Goal: Task Accomplishment & Management: Use online tool/utility

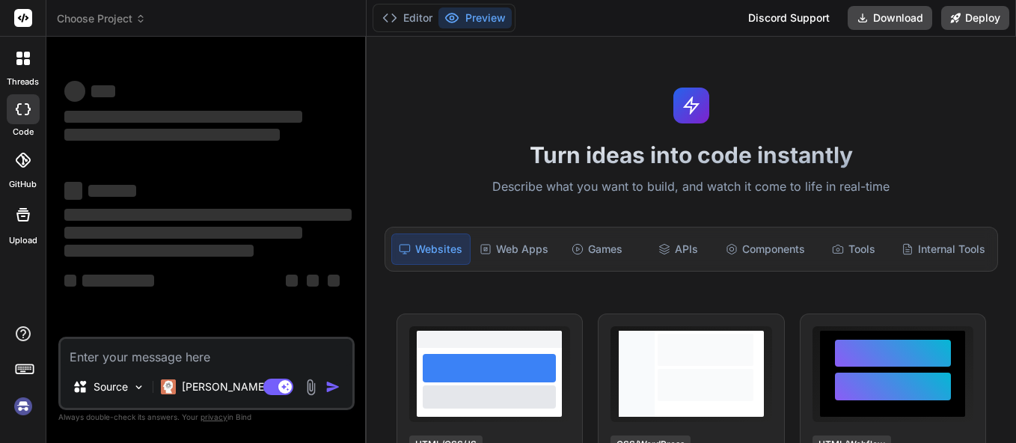
click at [236, 363] on textarea at bounding box center [207, 352] width 292 height 27
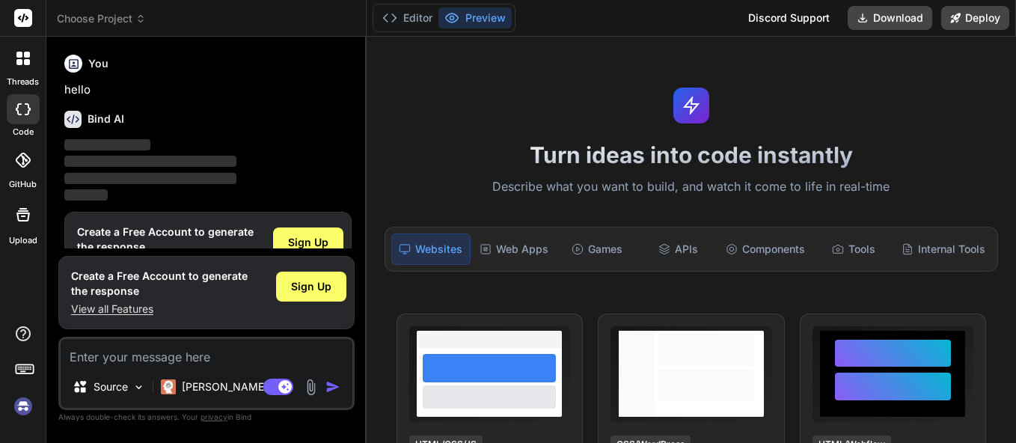
scroll to position [44, 0]
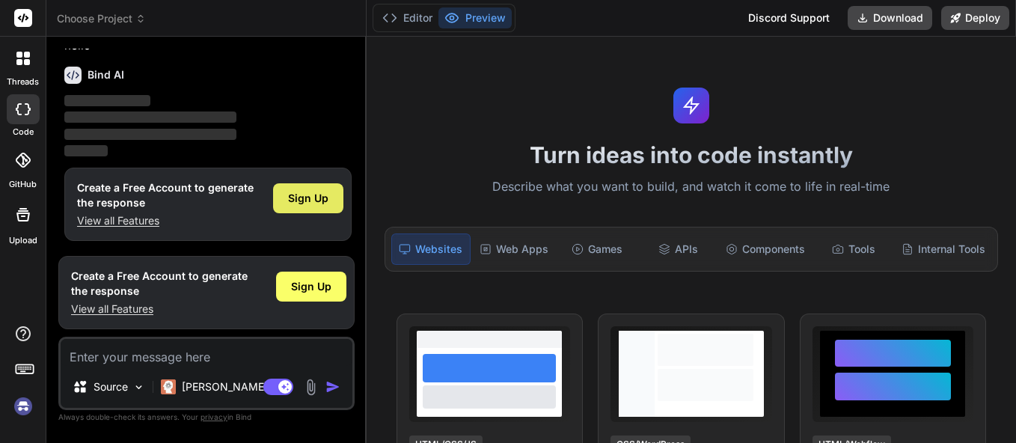
click at [313, 196] on span "Sign Up" at bounding box center [308, 198] width 40 height 15
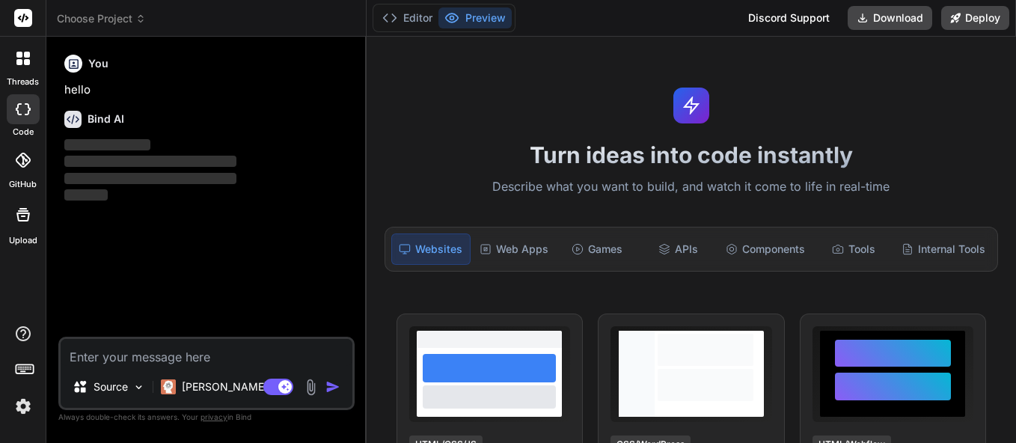
scroll to position [0, 0]
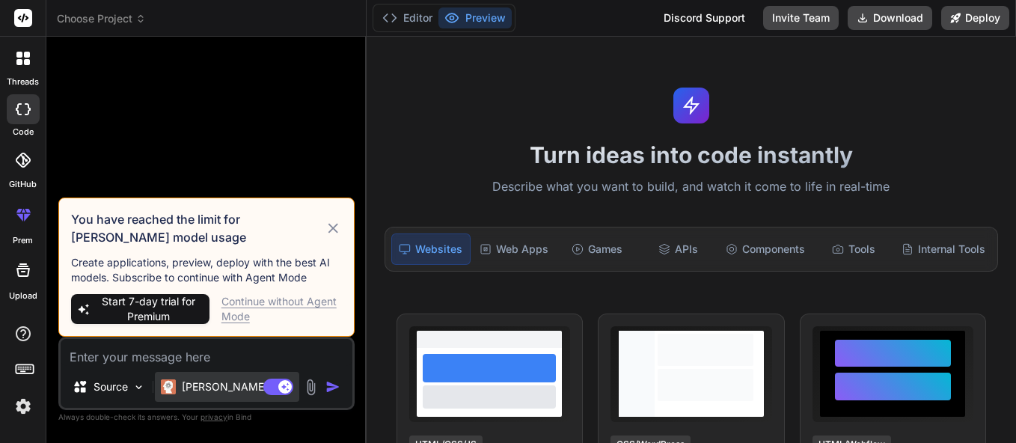
click at [211, 376] on div "[PERSON_NAME] 4 S.." at bounding box center [227, 387] width 144 height 30
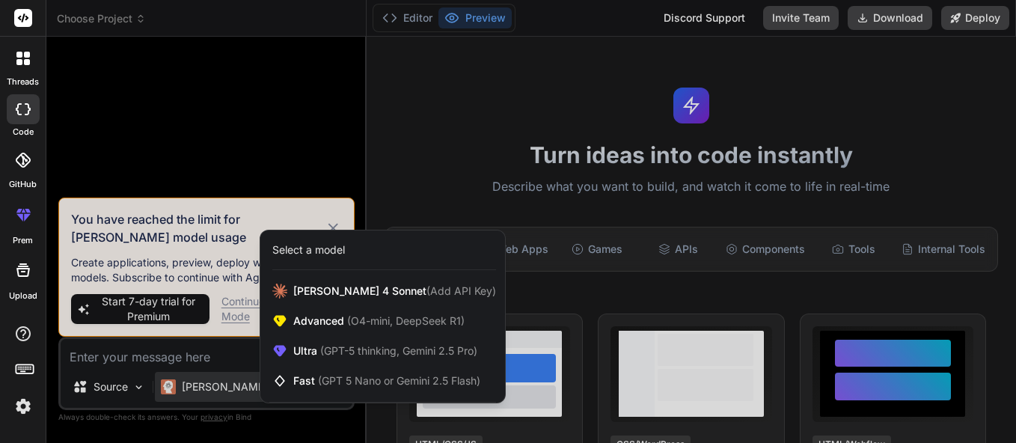
click at [329, 224] on div at bounding box center [508, 221] width 1016 height 443
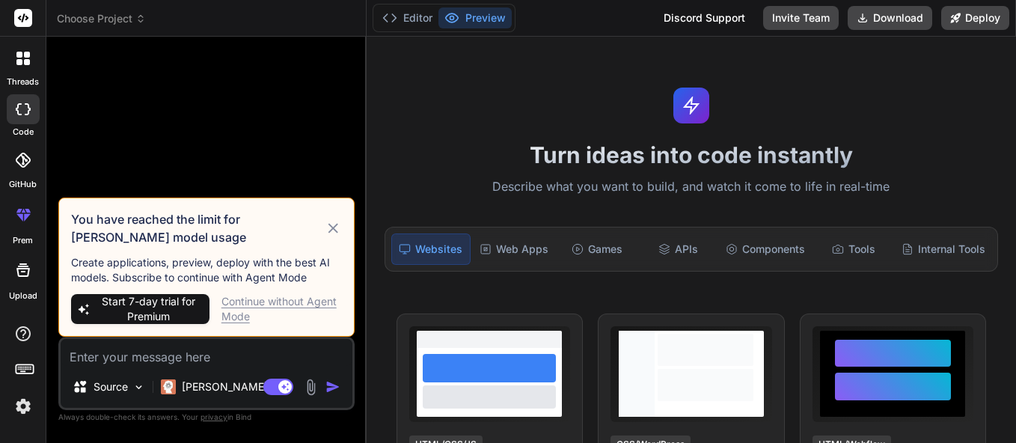
click at [278, 307] on div "Continue without Agent Mode" at bounding box center [281, 309] width 120 height 30
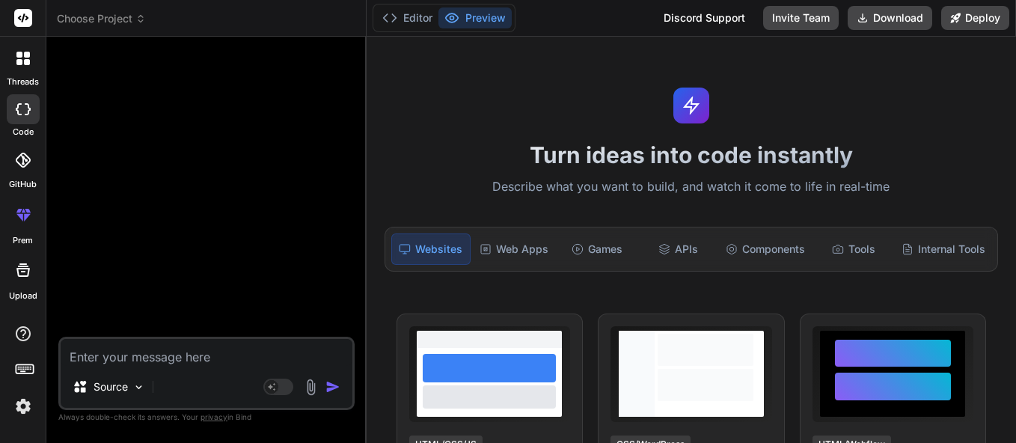
click at [16, 64] on icon at bounding box center [19, 62] width 6 height 6
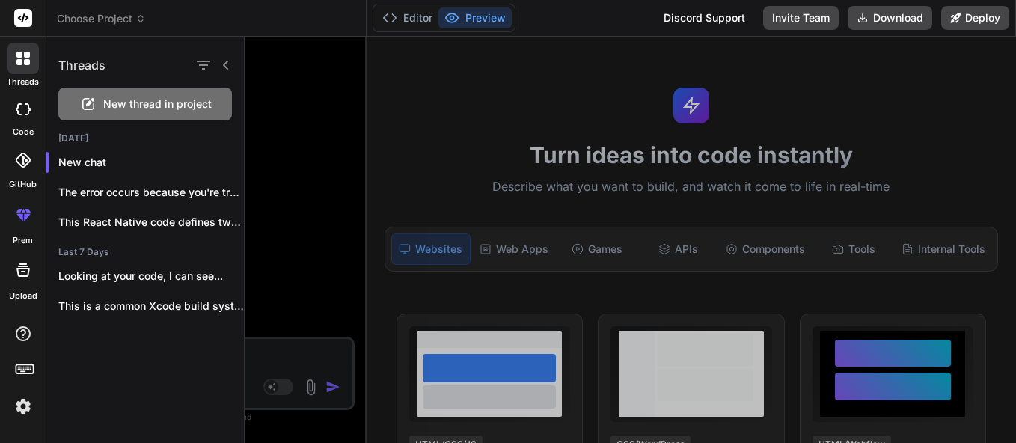
click at [149, 102] on span "New thread in project" at bounding box center [157, 104] width 108 height 15
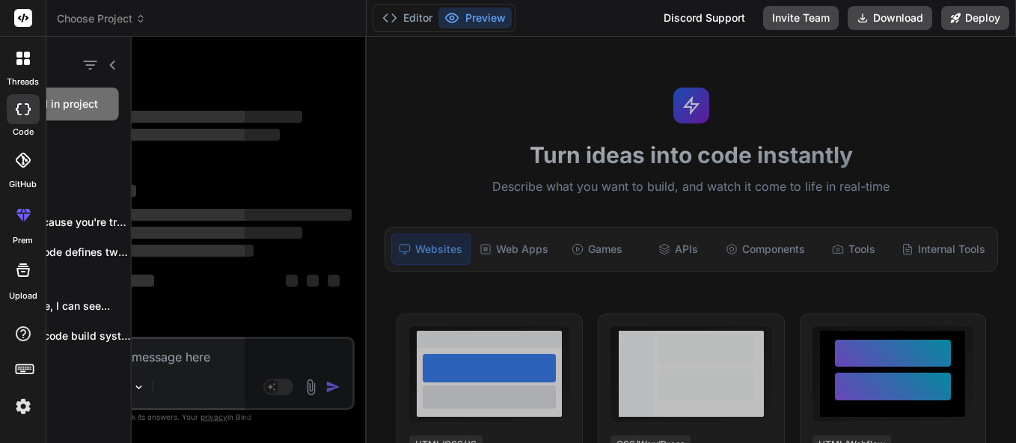
scroll to position [43, 0]
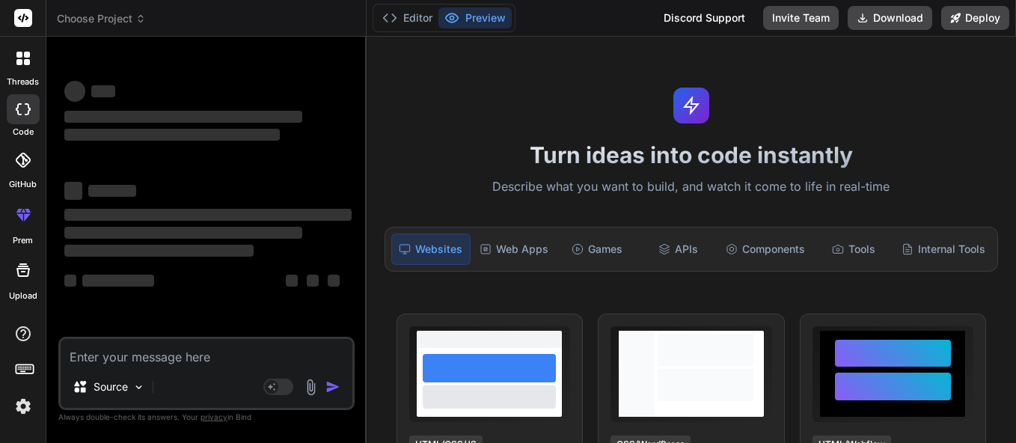
click at [19, 68] on div at bounding box center [22, 58] width 31 height 31
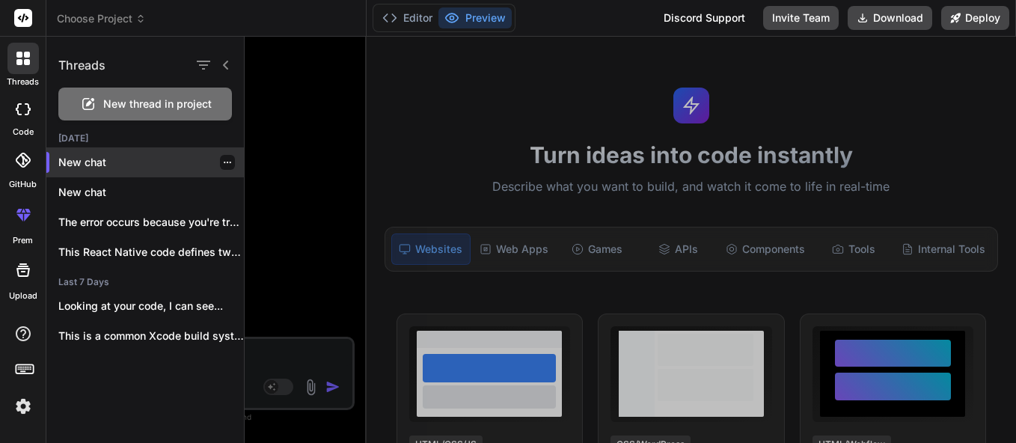
click at [118, 161] on p "New chat" at bounding box center [151, 162] width 186 height 15
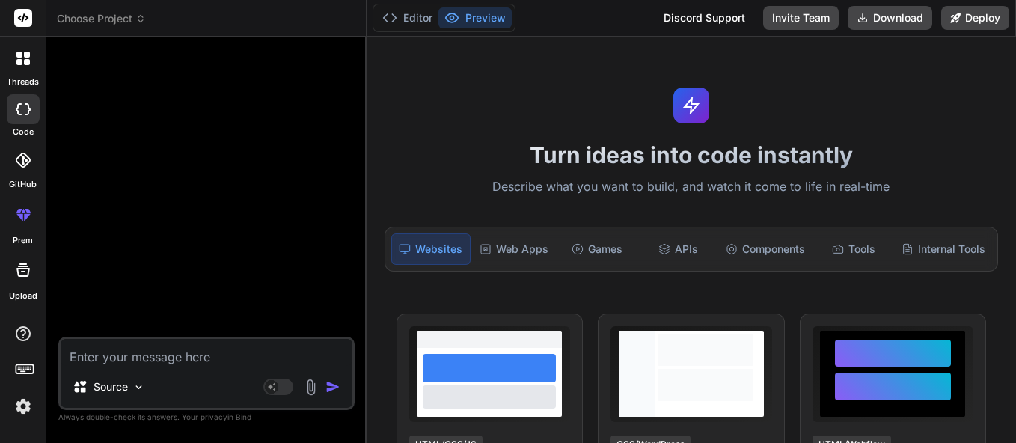
click at [28, 71] on div at bounding box center [22, 58] width 31 height 31
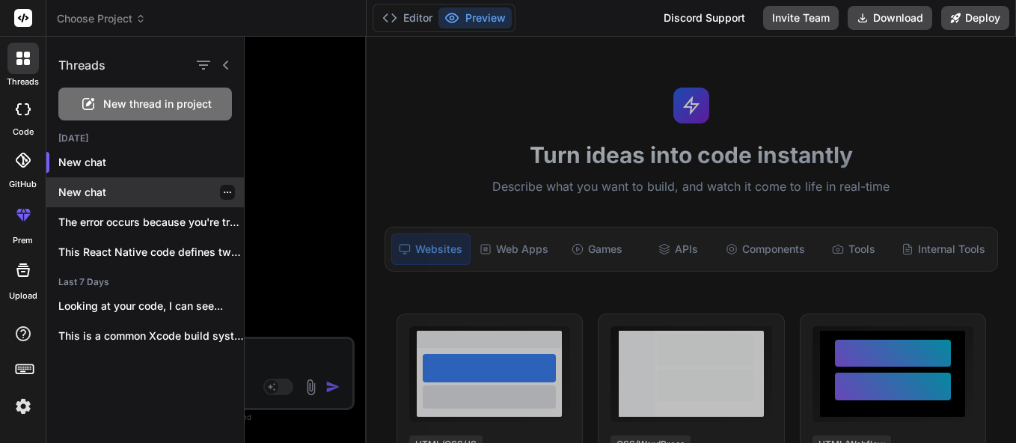
click at [111, 189] on p "New chat" at bounding box center [151, 192] width 186 height 15
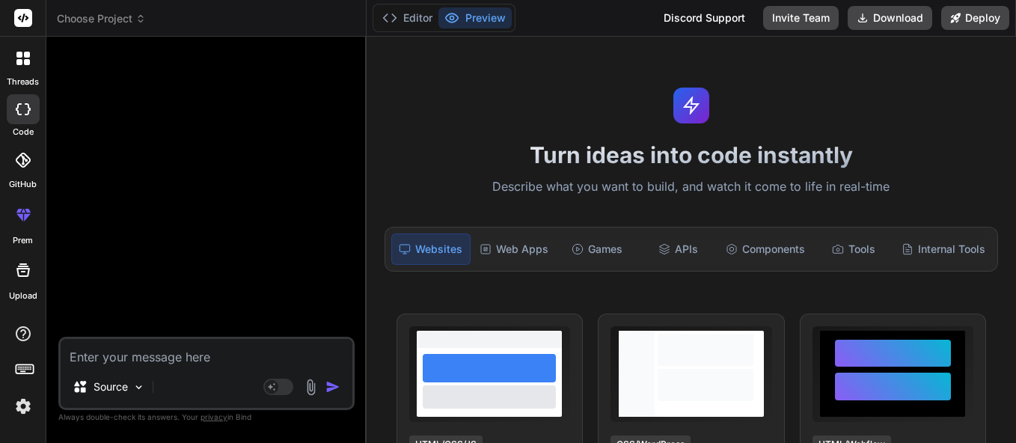
scroll to position [99, 0]
click at [28, 69] on div at bounding box center [22, 58] width 31 height 31
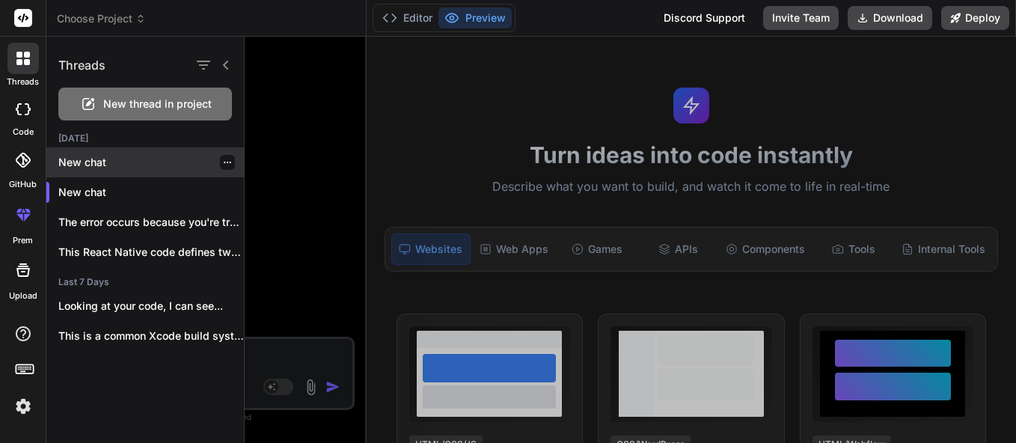
click at [106, 171] on div "New chat" at bounding box center [145, 162] width 198 height 30
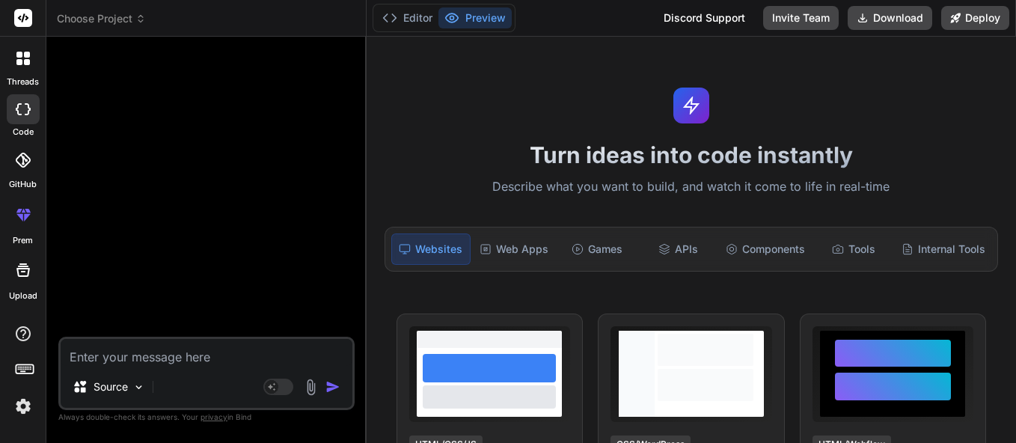
scroll to position [156, 0]
click at [25, 67] on div at bounding box center [22, 58] width 31 height 31
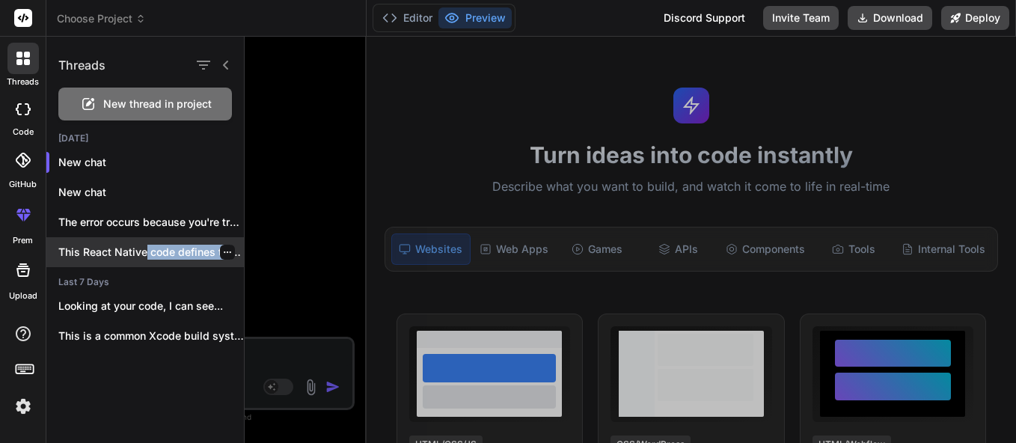
click at [144, 259] on div "This React Native code defines two main..." at bounding box center [145, 252] width 198 height 30
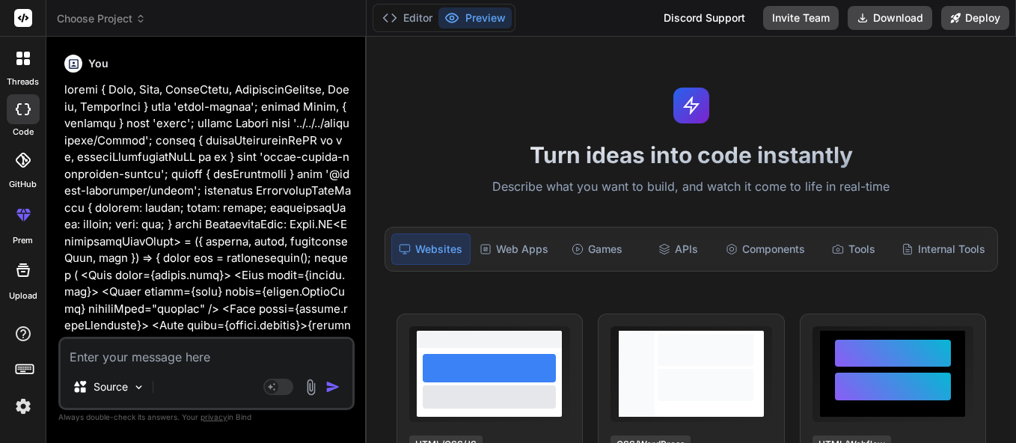
type textarea "x"
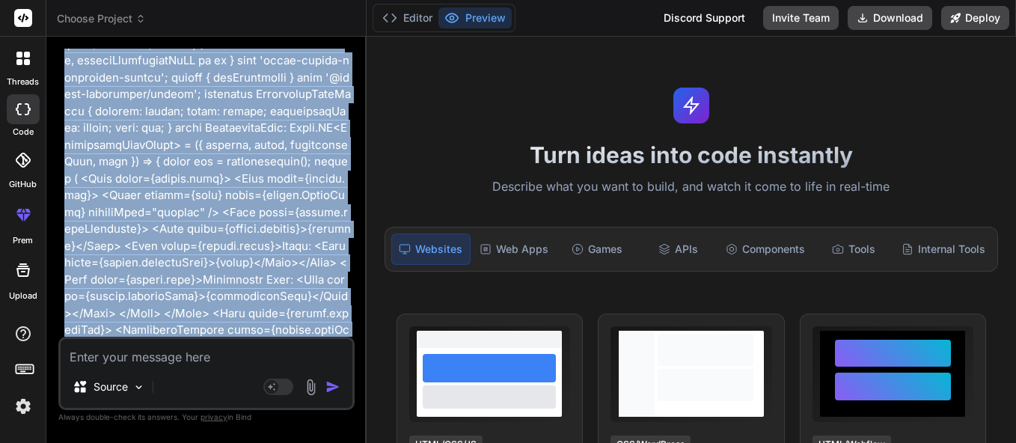
scroll to position [0, 0]
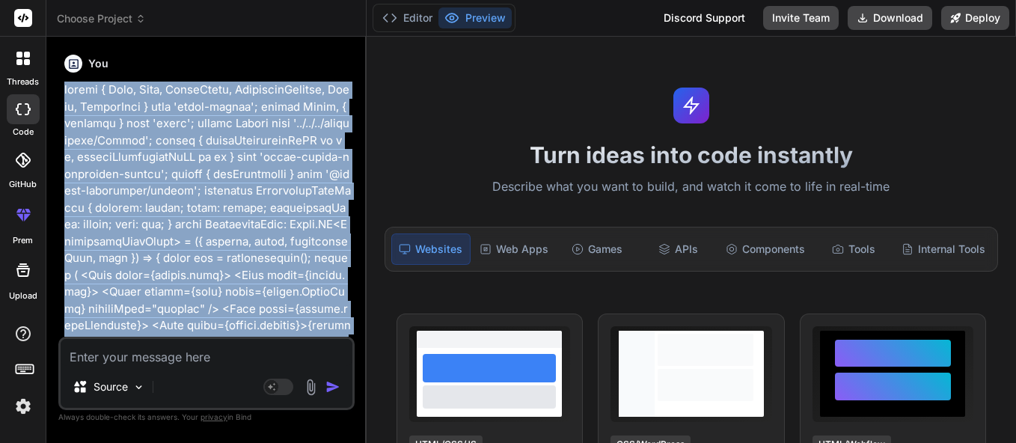
drag, startPoint x: 183, startPoint y: 310, endPoint x: 61, endPoint y: 88, distance: 253.1
click at [61, 88] on div "You Bind AI This React Native code defines two main components: AssignmentCard …" at bounding box center [207, 193] width 293 height 288
copy p "import { View, Text, StyleSheet, TouchableOpacity, Image, ScrollView } from 're…"
click at [421, 22] on button "Editor" at bounding box center [407, 17] width 62 height 21
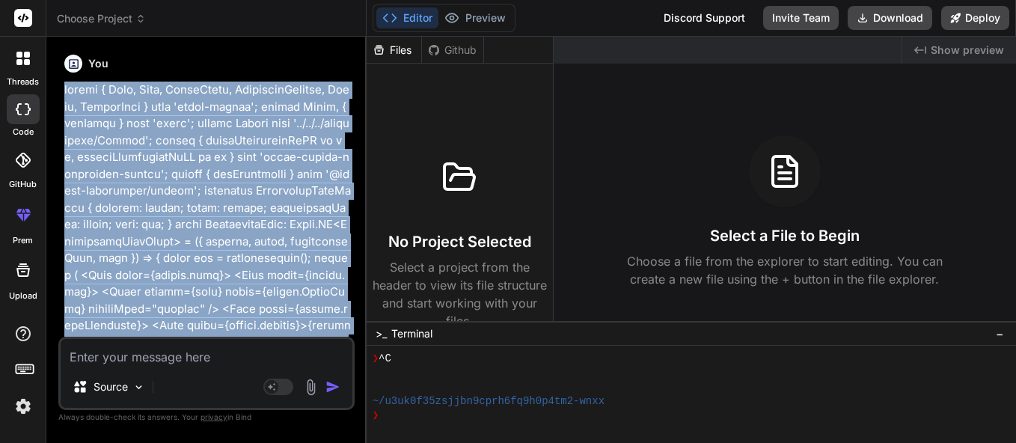
click at [421, 22] on button "Editor" at bounding box center [407, 17] width 62 height 21
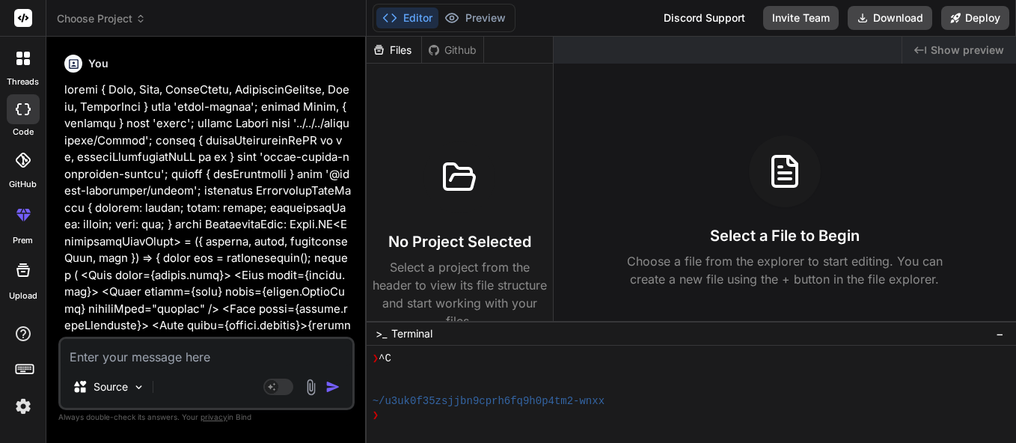
click at [848, 138] on div "Select a File to Begin Choose a file from the explorer to start editing. You ca…" at bounding box center [785, 211] width 462 height 153
click at [389, 19] on icon at bounding box center [389, 17] width 15 height 15
click at [29, 105] on icon at bounding box center [23, 109] width 15 height 12
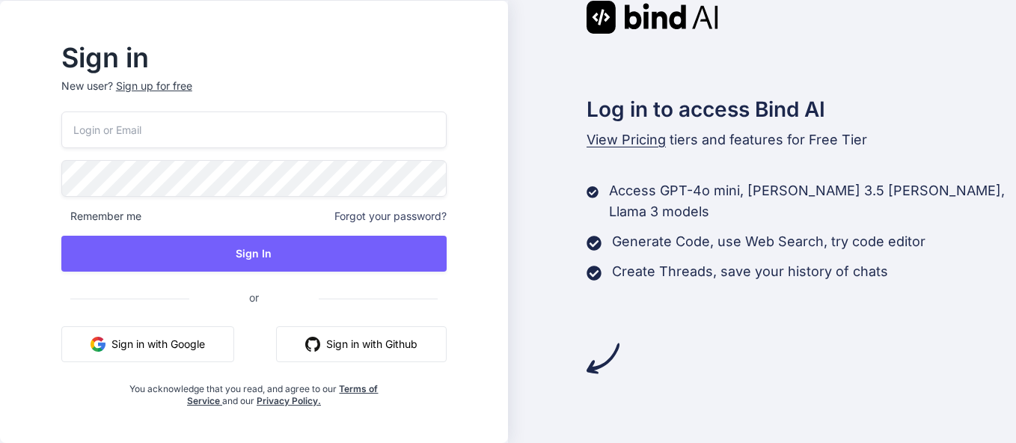
click at [293, 126] on input "email" at bounding box center [253, 129] width 385 height 37
type input "[EMAIL_ADDRESS][DOMAIN_NAME]"
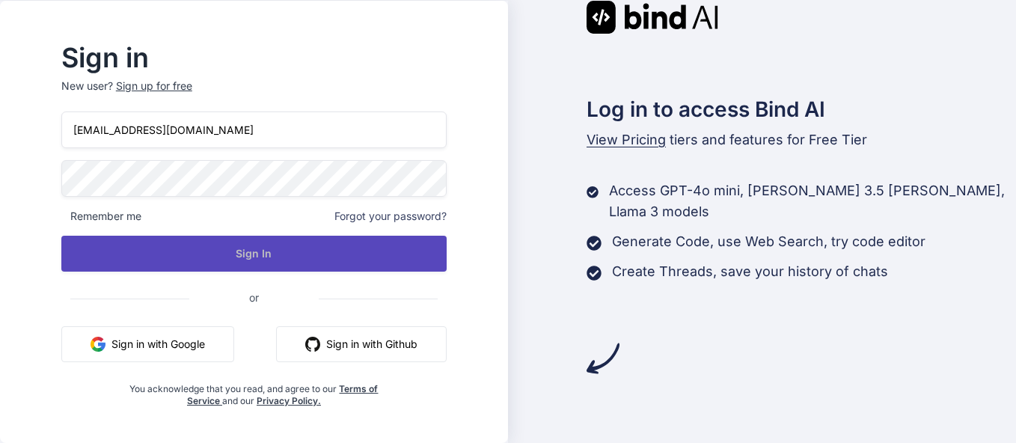
click at [247, 251] on button "Sign In" at bounding box center [253, 254] width 385 height 36
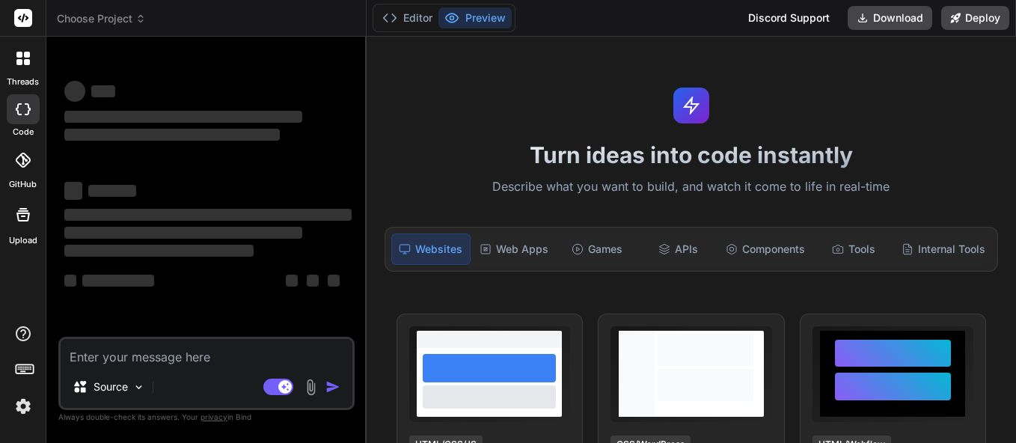
click at [23, 70] on div at bounding box center [22, 58] width 31 height 31
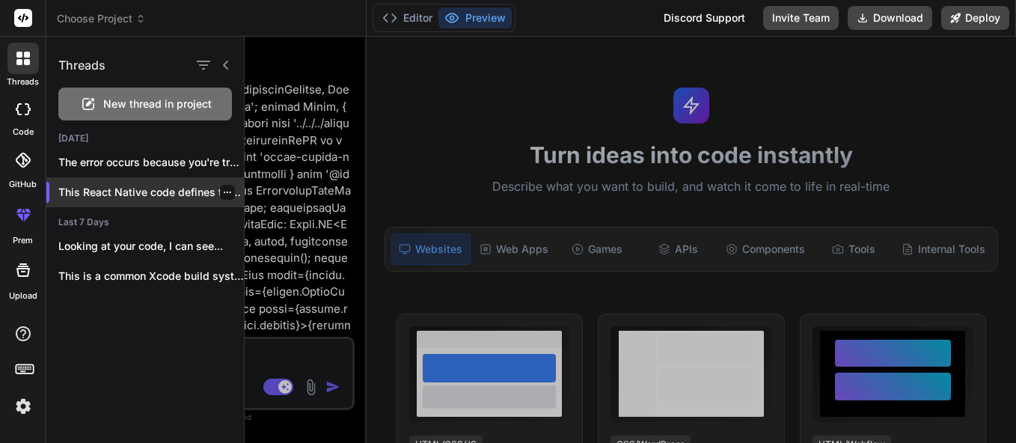
click at [129, 188] on p "This React Native code defines two main..." at bounding box center [151, 192] width 186 height 15
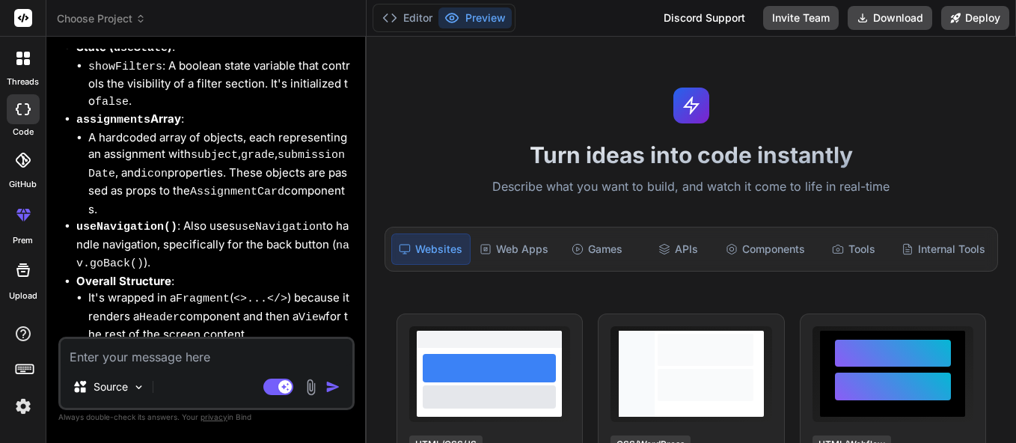
scroll to position [2518, 0]
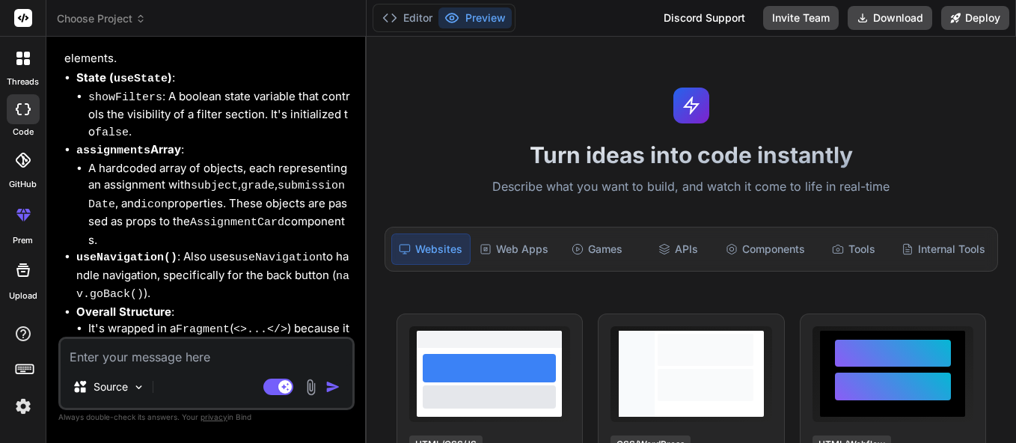
click at [25, 119] on div at bounding box center [23, 109] width 33 height 30
type textarea "x"
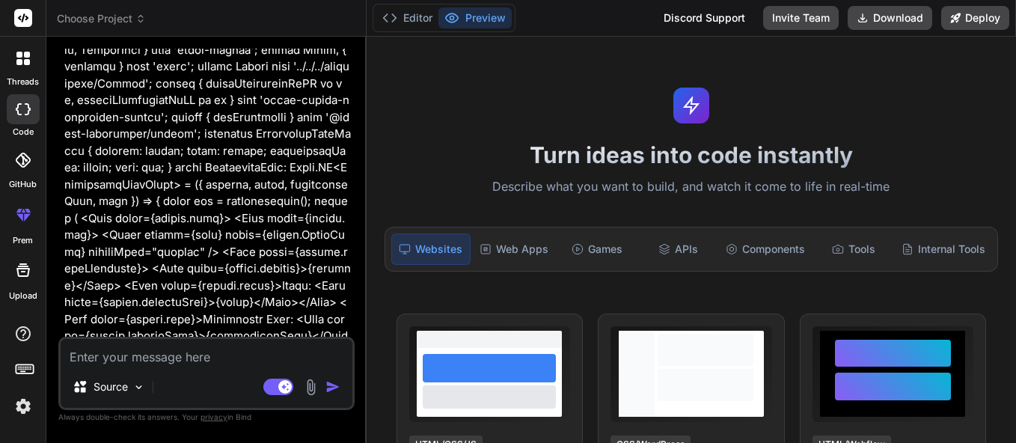
scroll to position [0, 0]
